Goal: Information Seeking & Learning: Find specific page/section

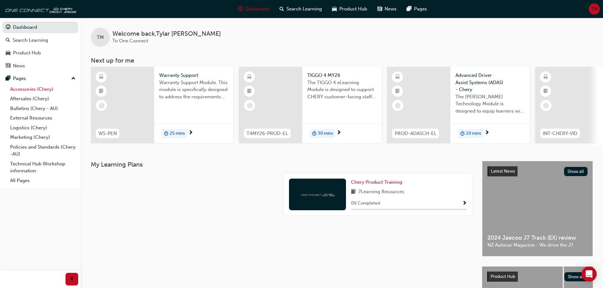
click at [20, 89] on link "Accessories (Chery)" at bounding box center [43, 90] width 71 height 10
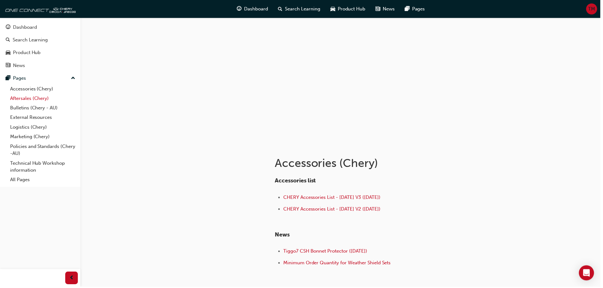
click at [18, 99] on link "Aftersales (Chery)" at bounding box center [43, 99] width 71 height 10
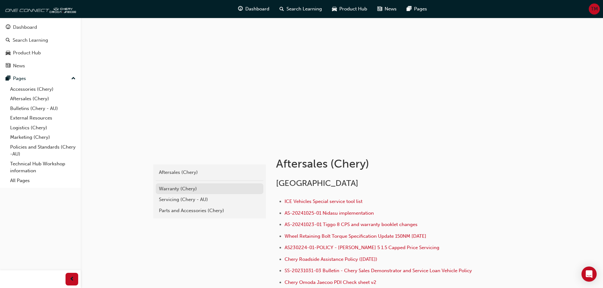
click at [186, 190] on div "Warranty (Chery)" at bounding box center [209, 189] width 101 height 7
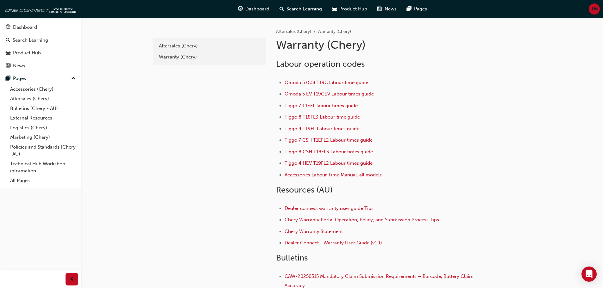
click at [295, 140] on span "Tiggo 7 CSH T1EFL2 Labour times guide" at bounding box center [329, 140] width 88 height 6
click at [323, 104] on span "Tiggo 7 T1EFL labour times guide" at bounding box center [321, 106] width 73 height 6
